Goal: Task Accomplishment & Management: Manage account settings

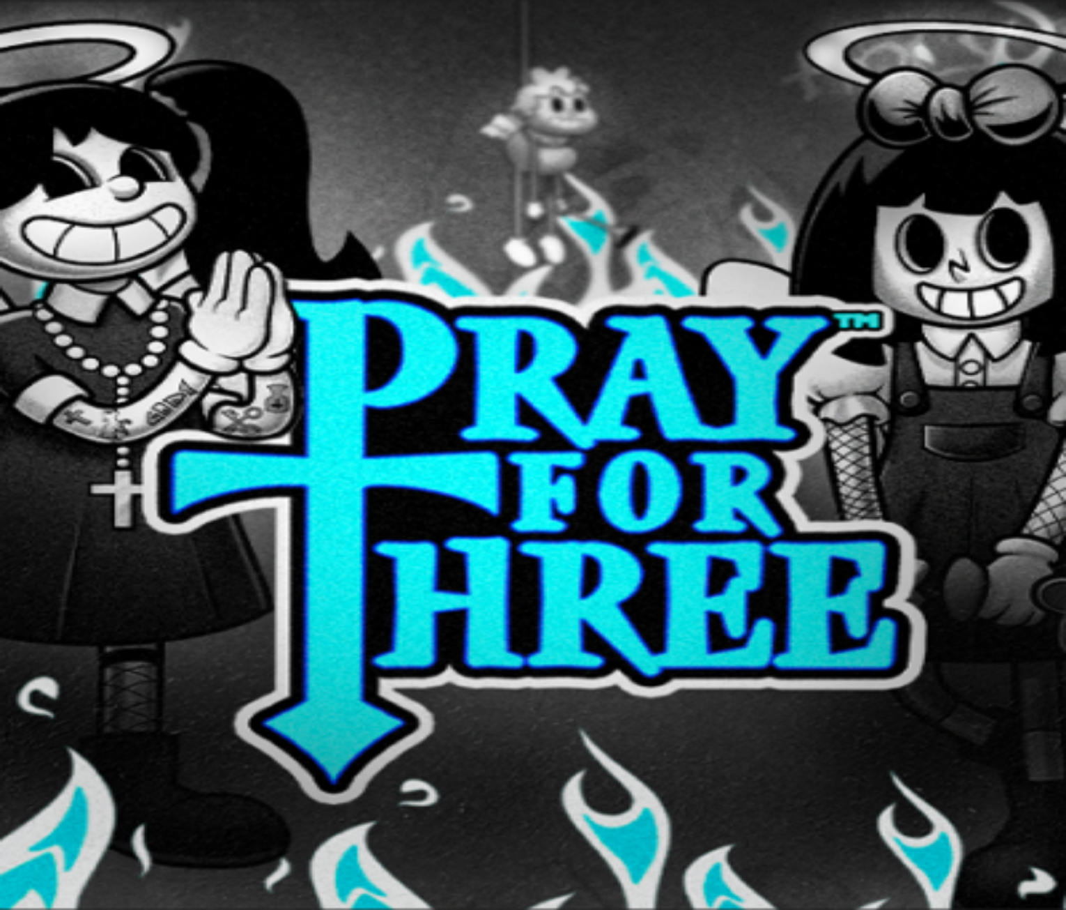
click at [89, 56] on span "Kirjaudu" at bounding box center [96, 50] width 34 height 10
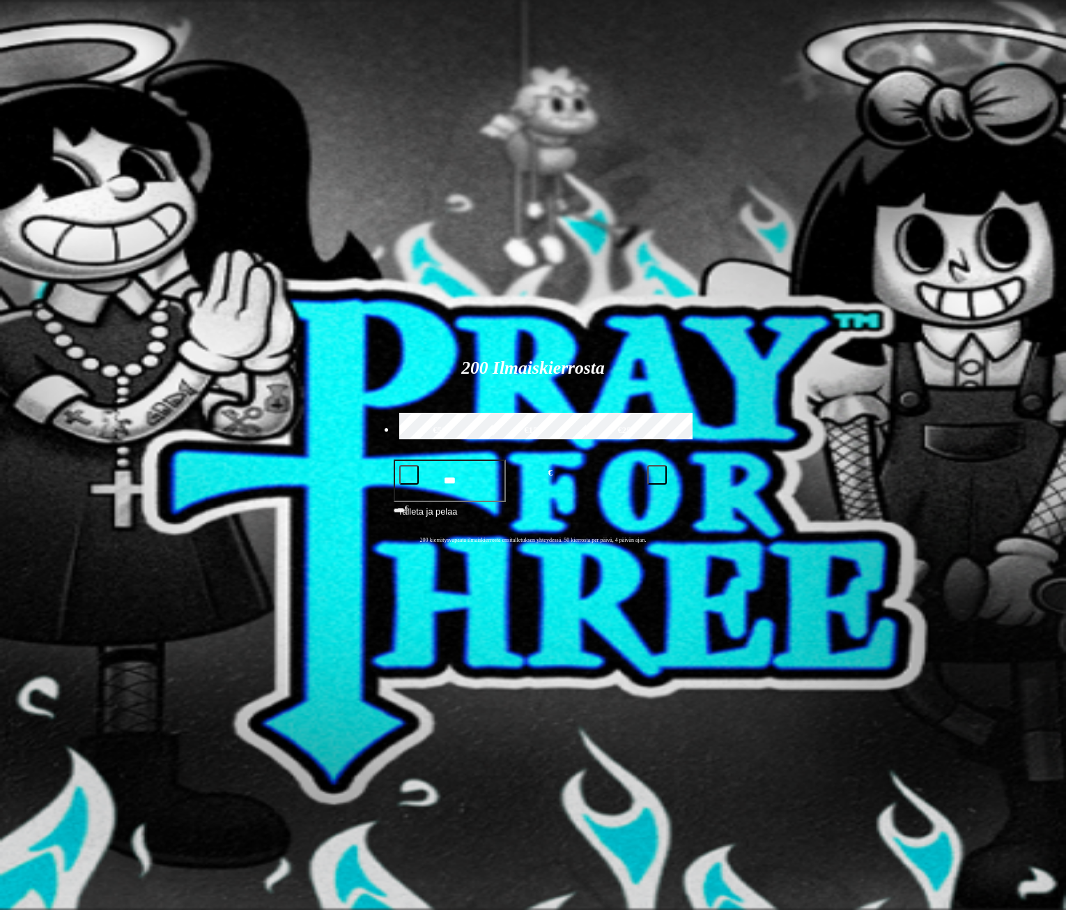
click at [72, 230] on span "Palkkiot" at bounding box center [55, 225] width 33 height 10
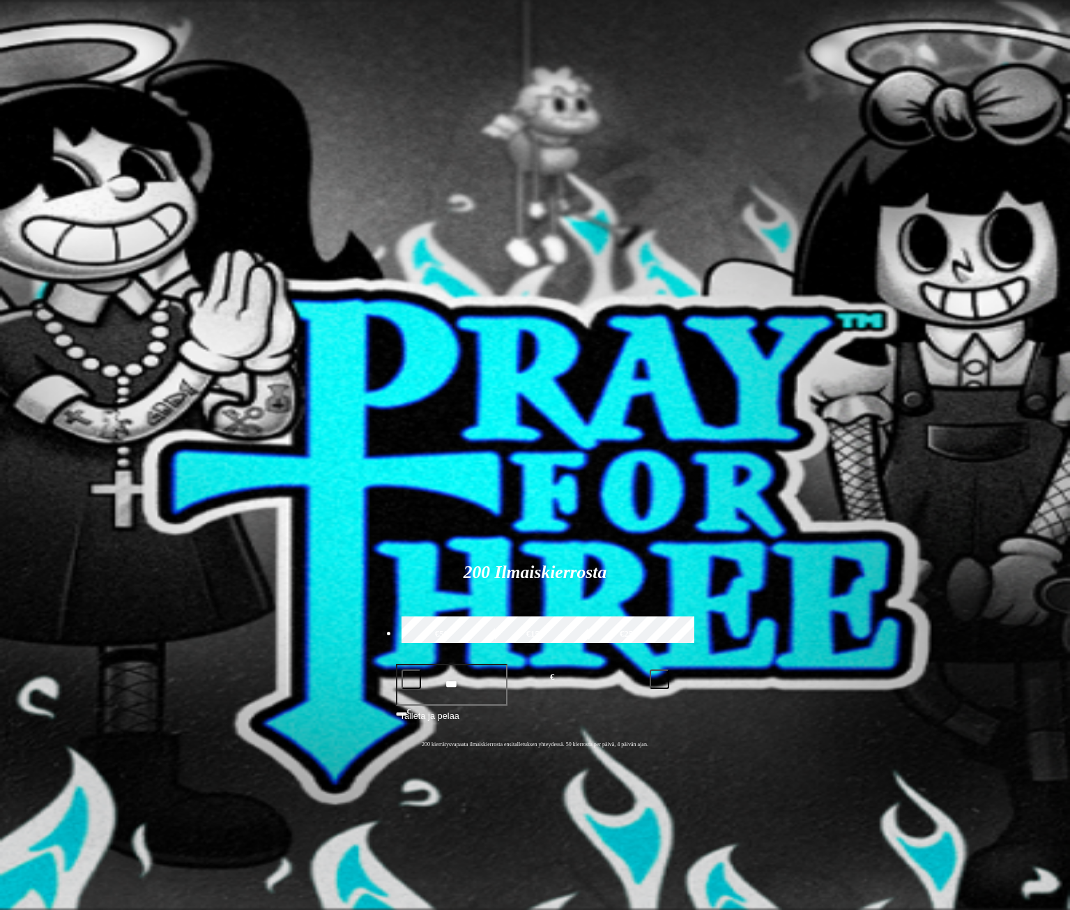
click at [80, 244] on span "Tarjoukset" at bounding box center [56, 238] width 47 height 12
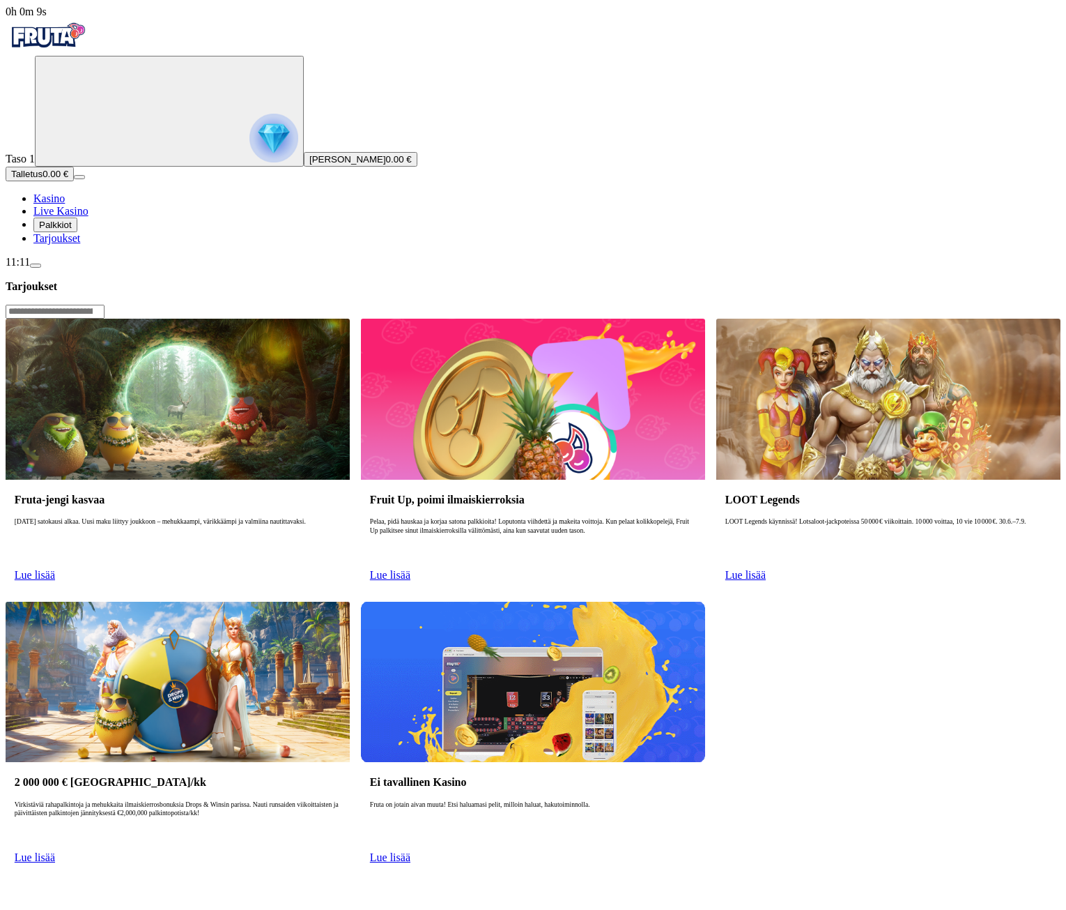
click at [36, 266] on span "menu icon" at bounding box center [36, 266] width 0 height 0
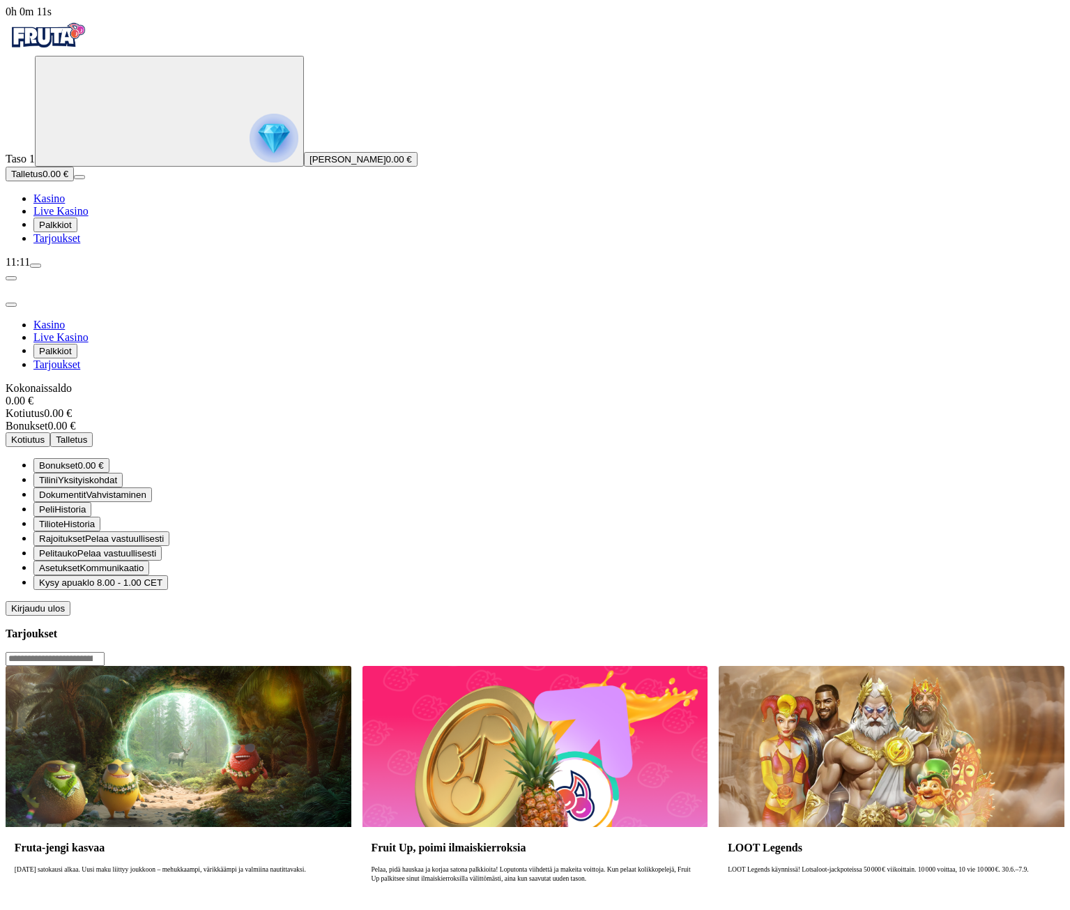
click at [65, 603] on span "Kirjaudu ulos" at bounding box center [38, 608] width 54 height 10
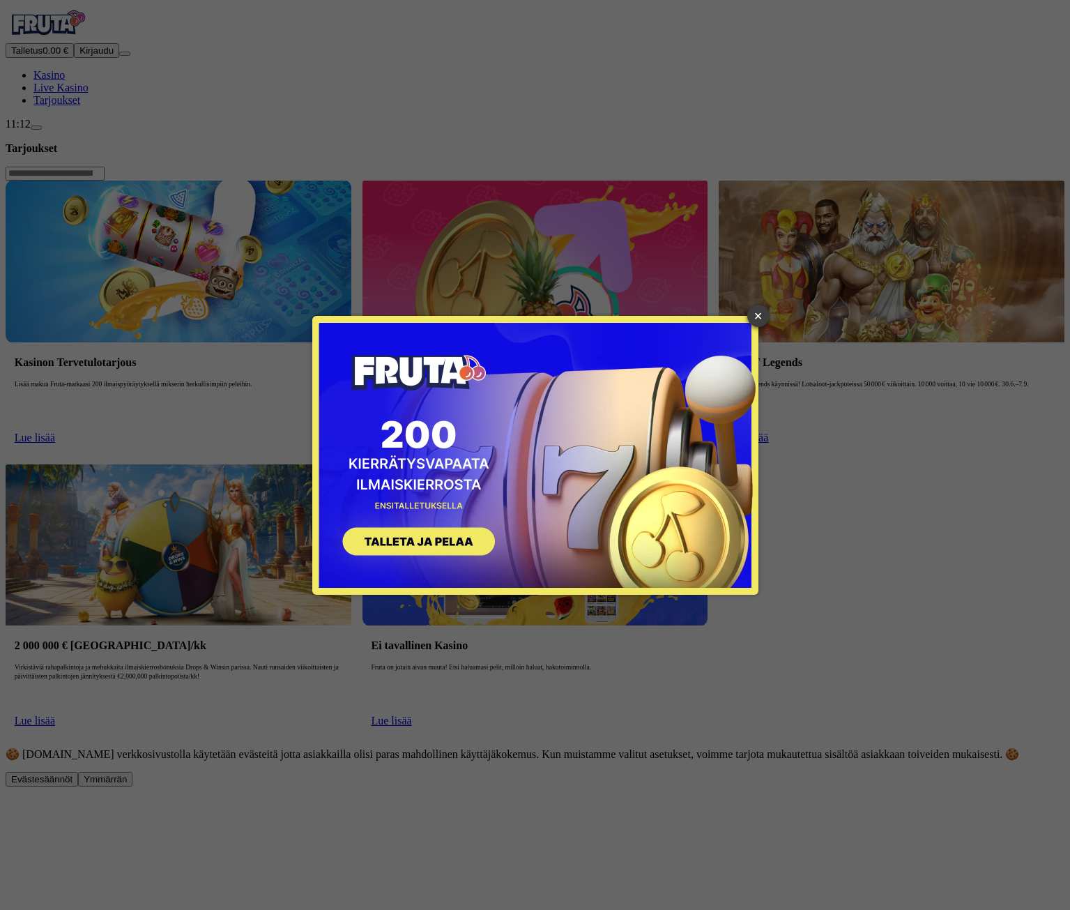
click at [758, 316] on link "×" at bounding box center [758, 316] width 22 height 22
